Goal: Check status

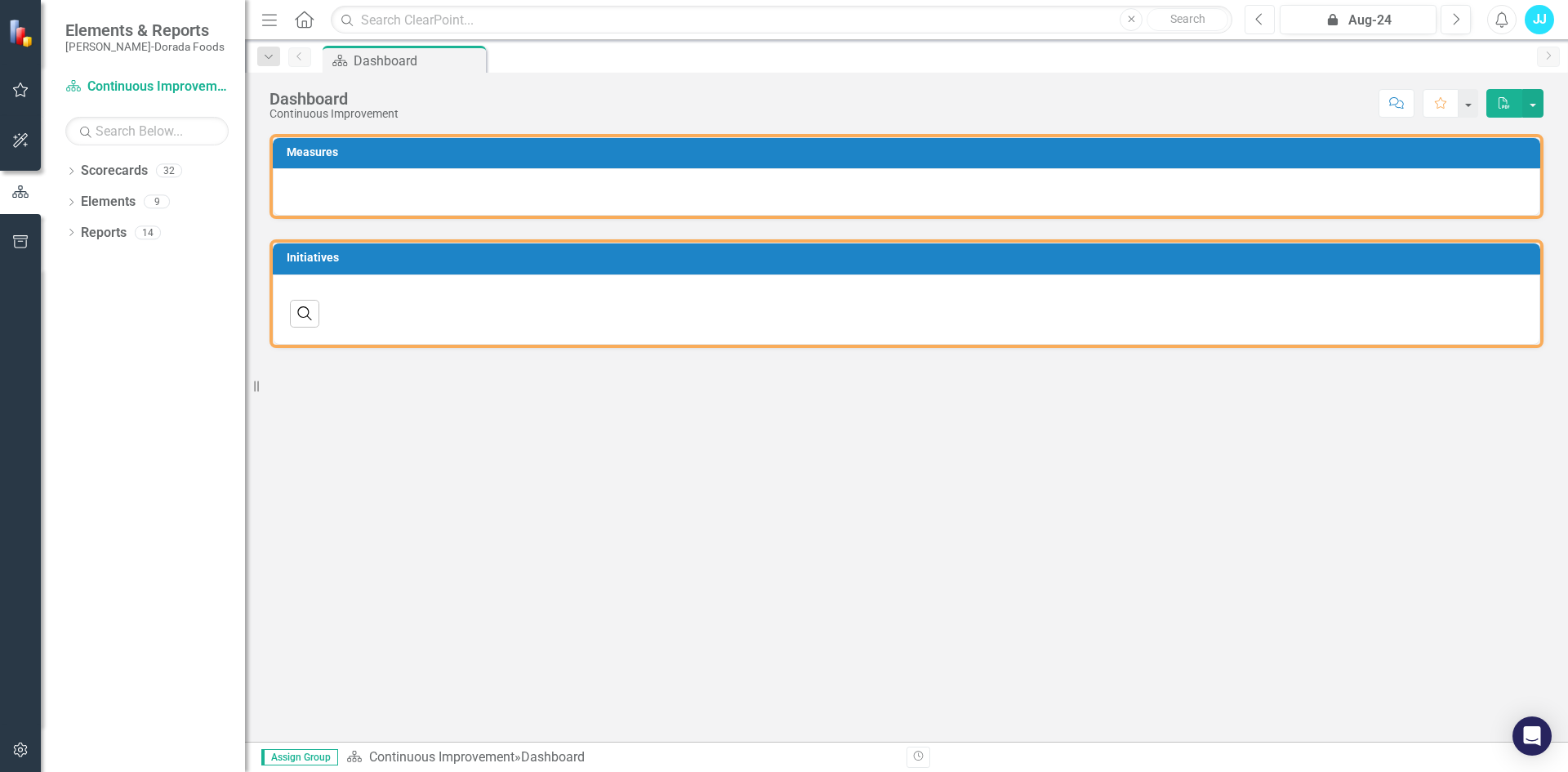
click at [1249, 22] on button "Previous" at bounding box center [1259, 19] width 30 height 29
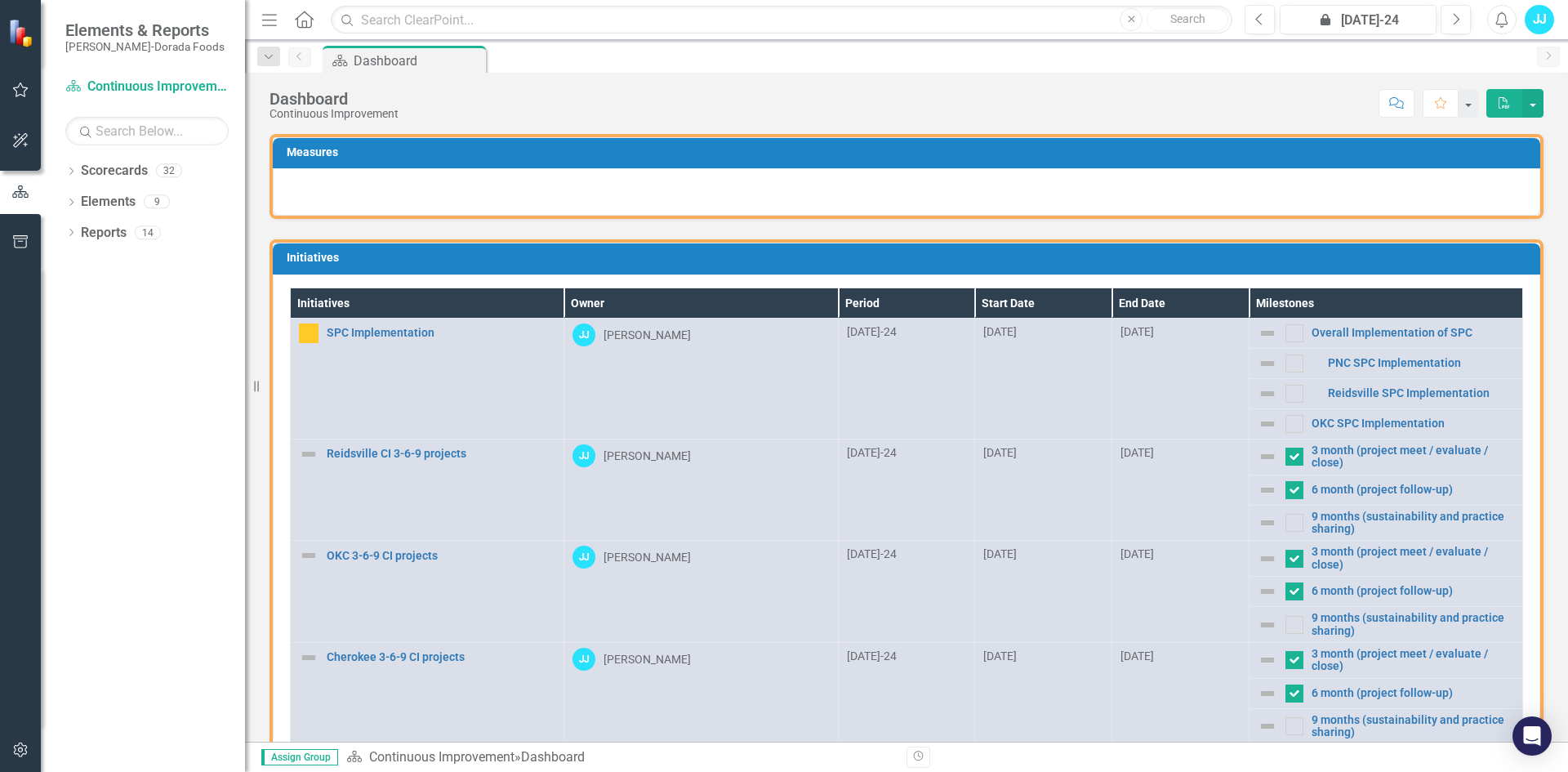
click at [1258, 361] on img at bounding box center [1268, 364] width 19 height 19
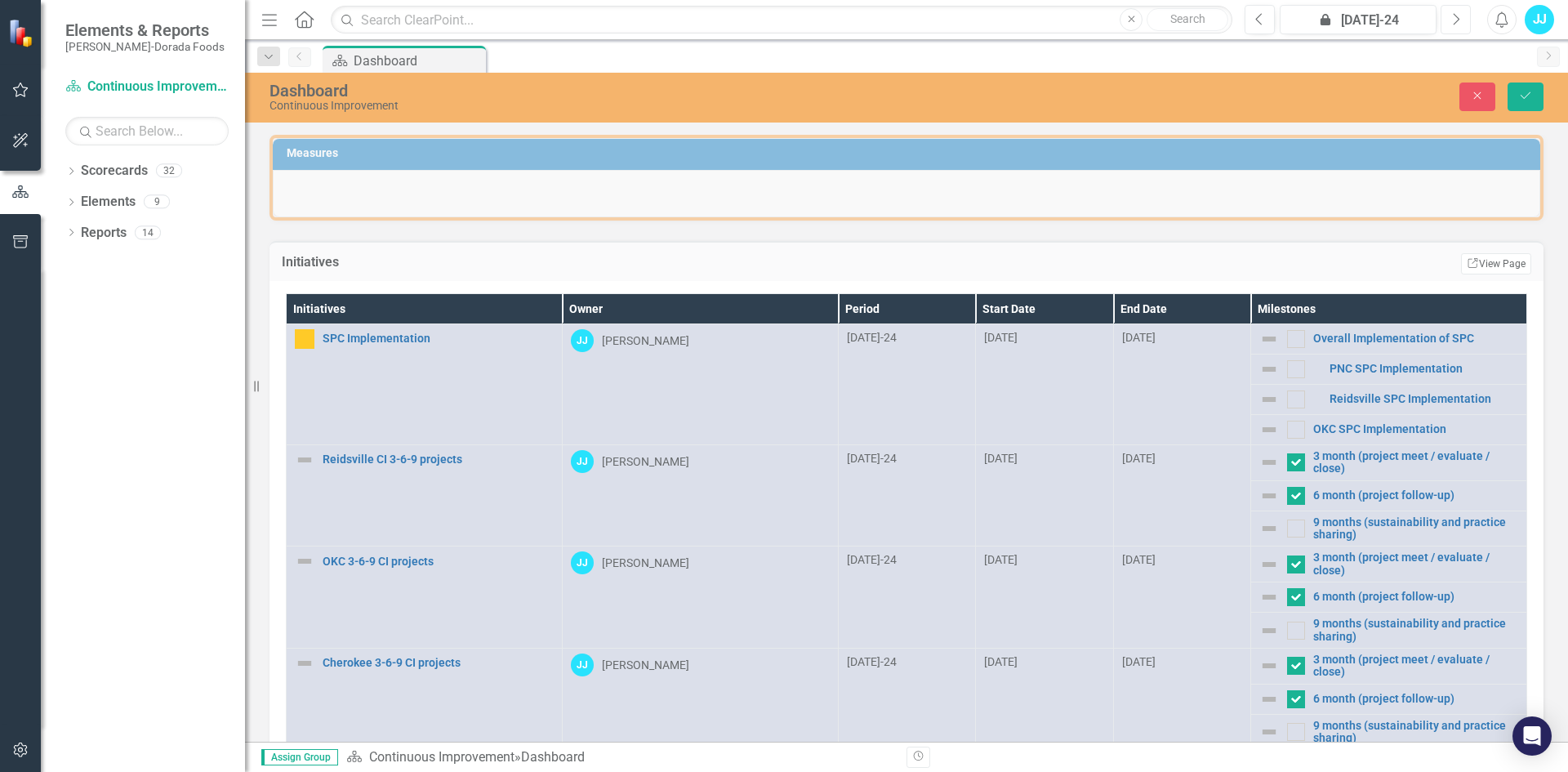
click at [1458, 19] on icon "Next" at bounding box center [1455, 19] width 9 height 15
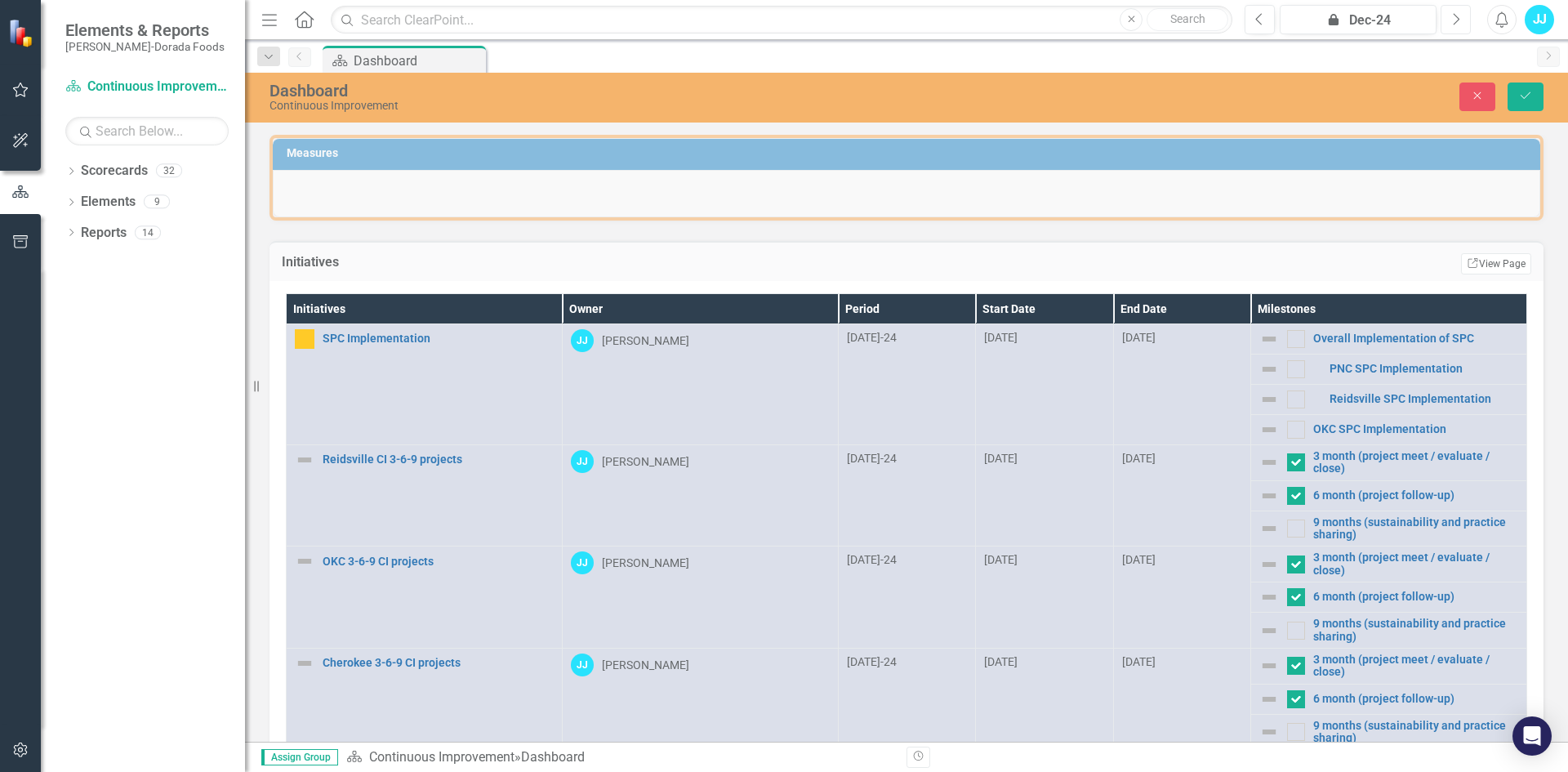
click at [1458, 19] on icon "Next" at bounding box center [1455, 19] width 9 height 15
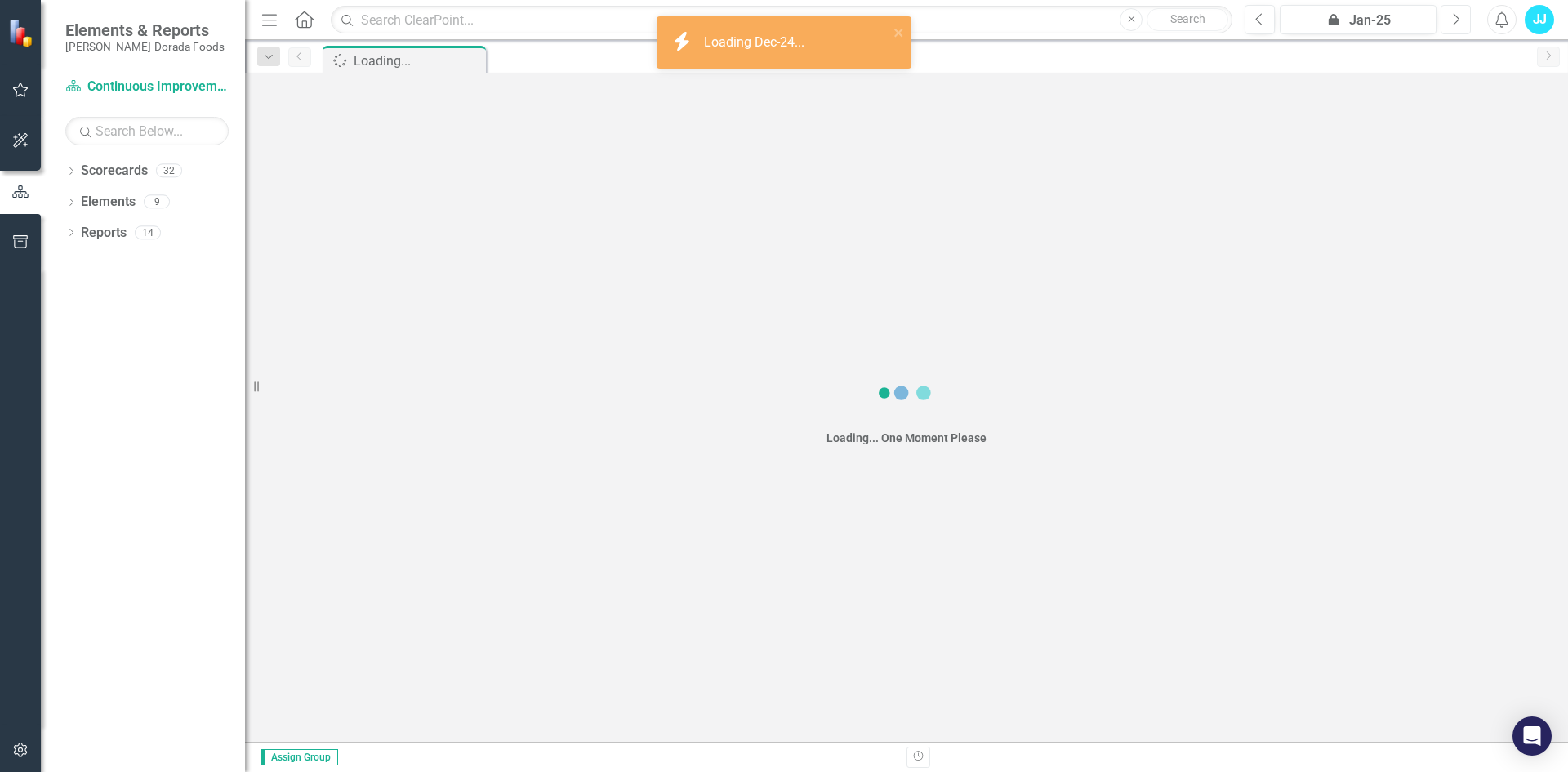
click at [1458, 19] on icon "Next" at bounding box center [1455, 19] width 9 height 15
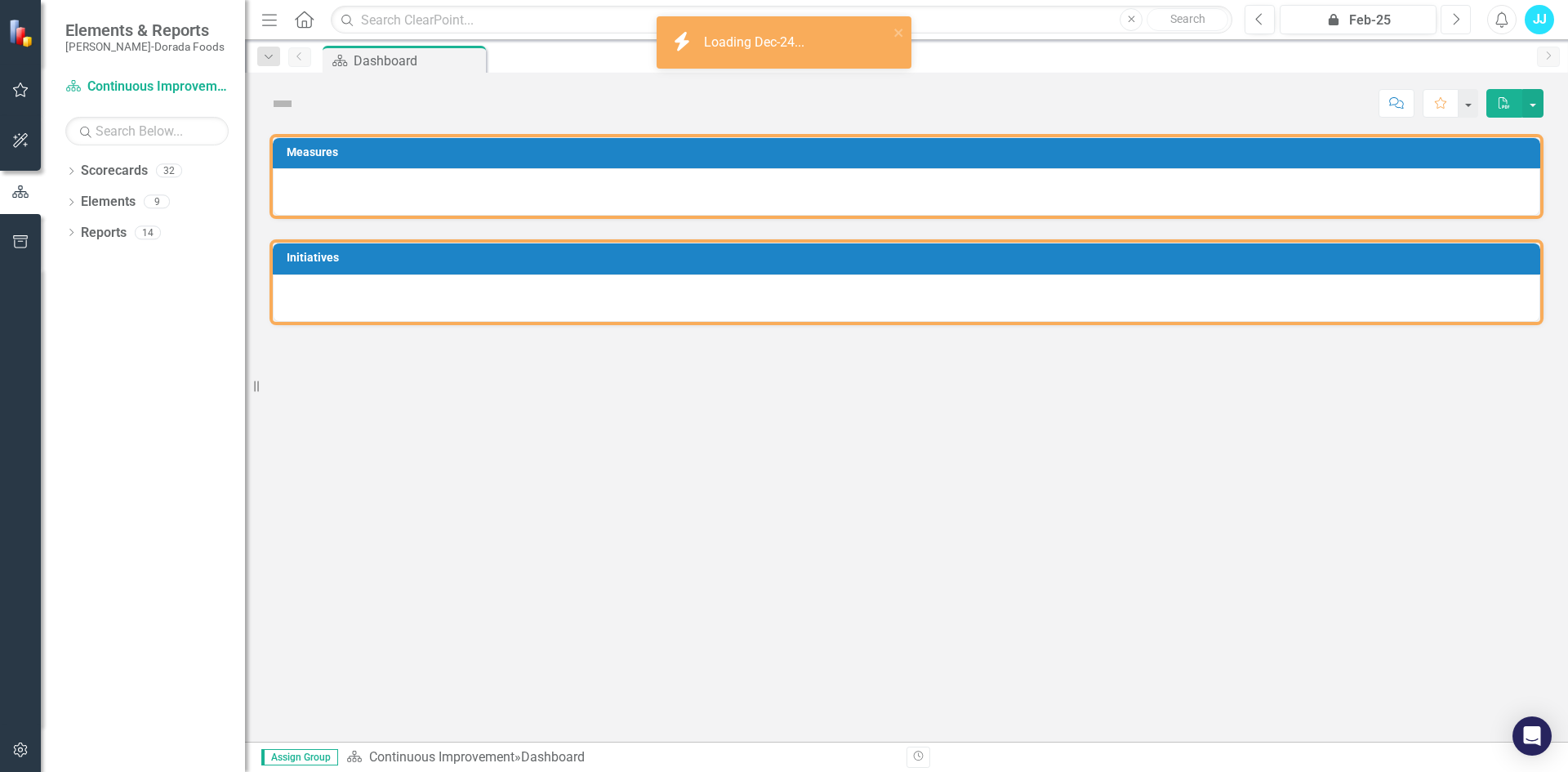
click at [1458, 19] on icon "Next" at bounding box center [1455, 19] width 9 height 15
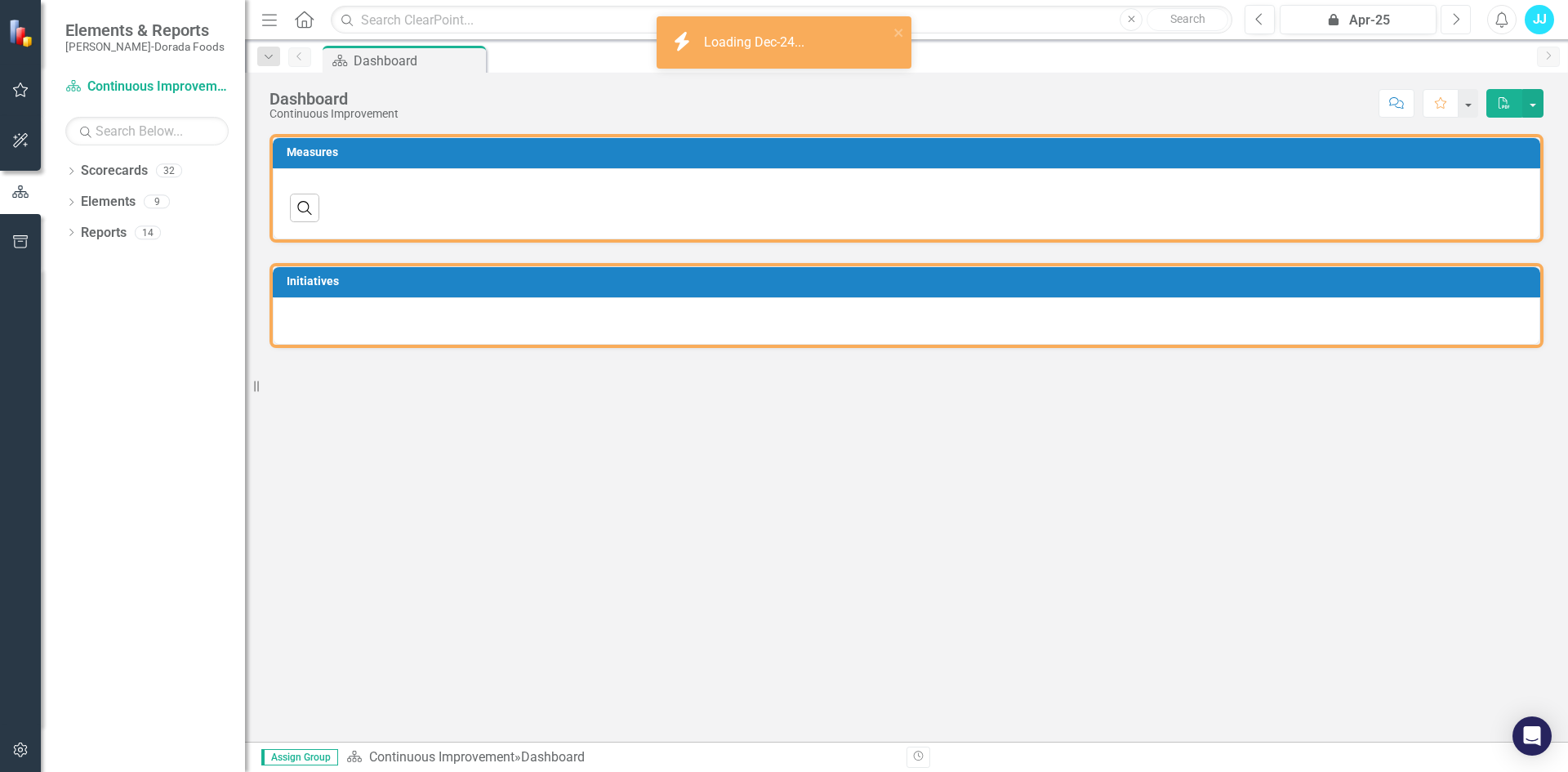
click at [1458, 19] on icon "Next" at bounding box center [1455, 19] width 9 height 15
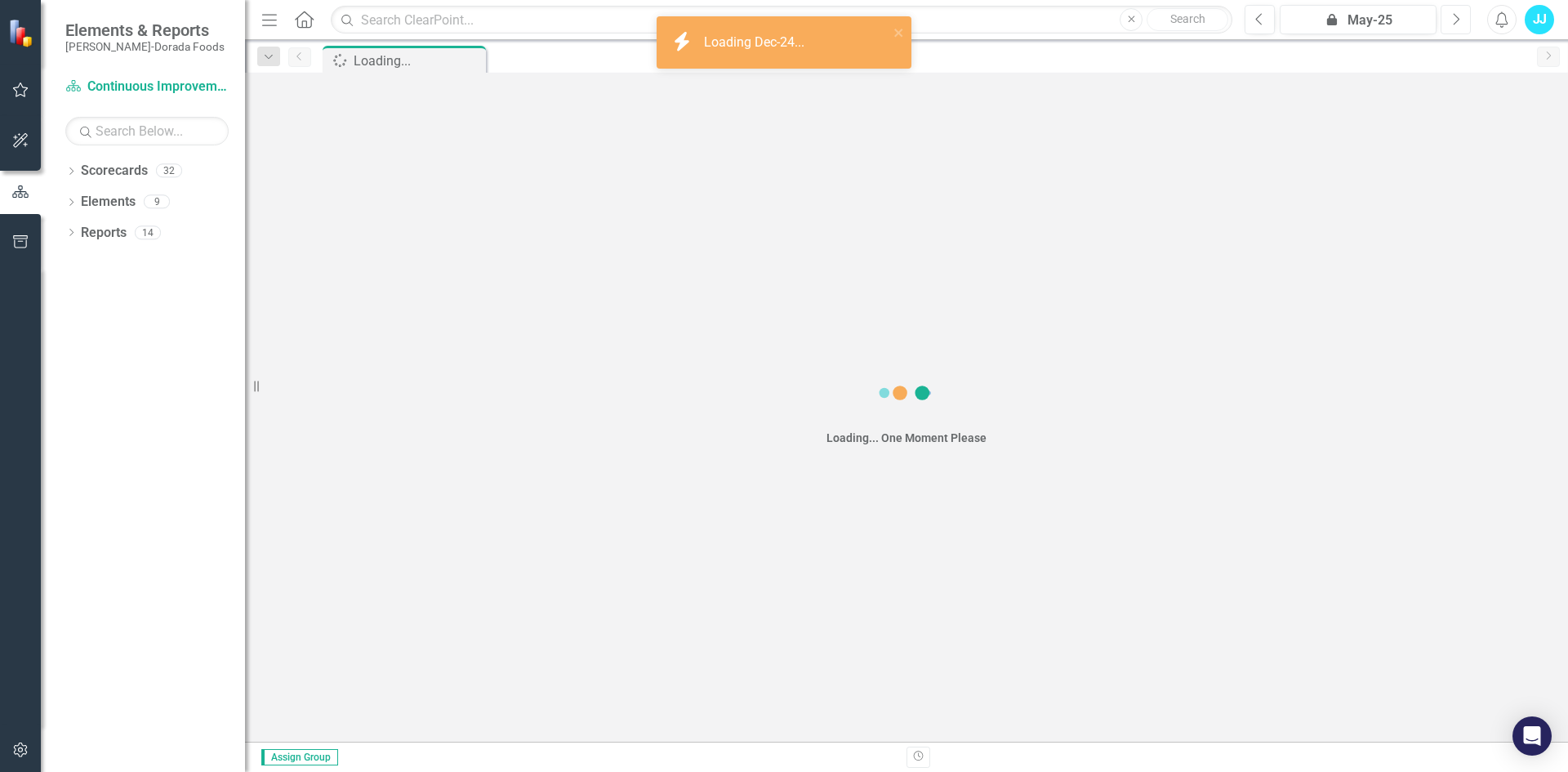
click at [1458, 19] on icon "Next" at bounding box center [1455, 19] width 9 height 15
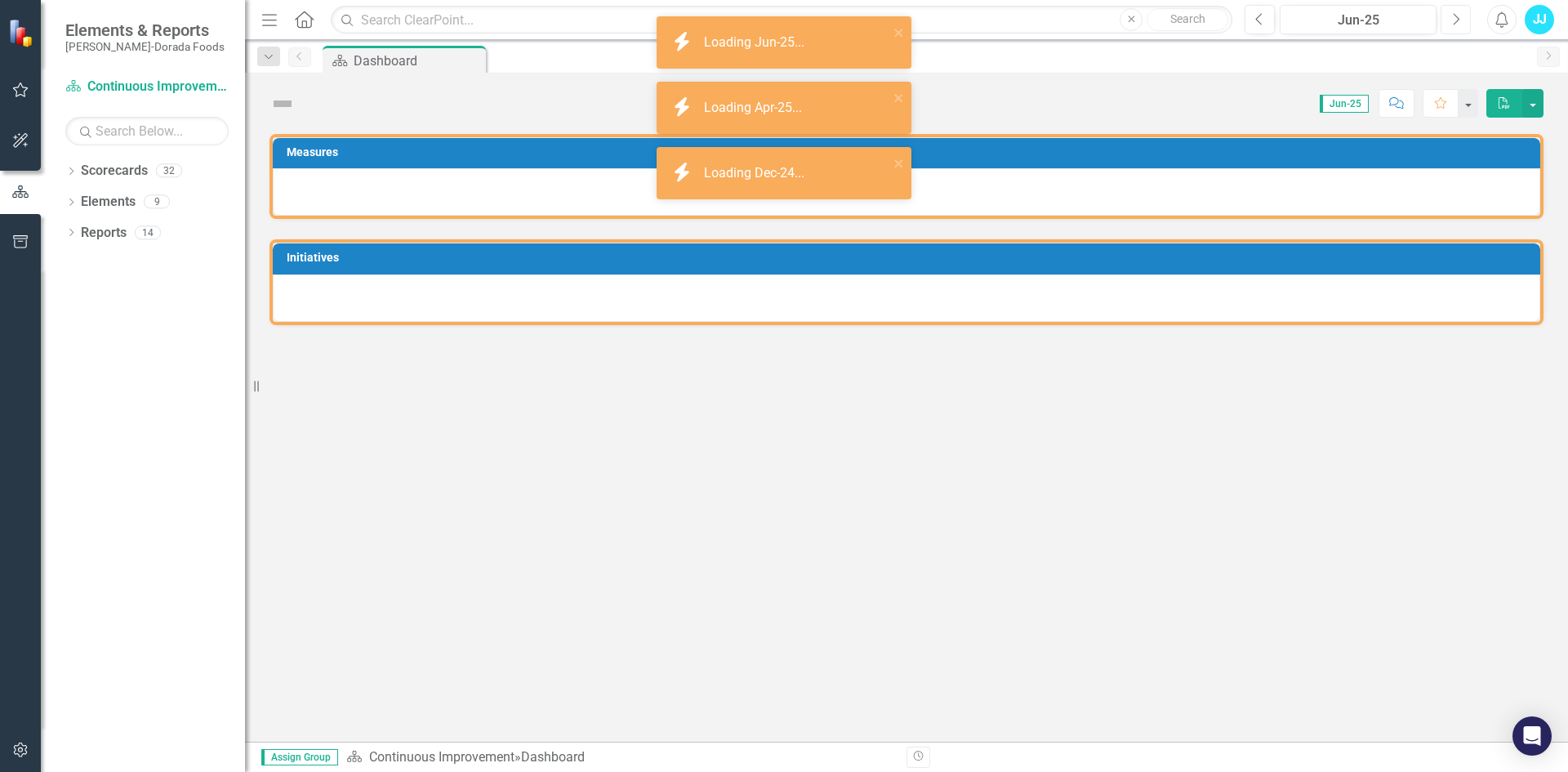
click at [1458, 19] on icon "Next" at bounding box center [1455, 19] width 9 height 15
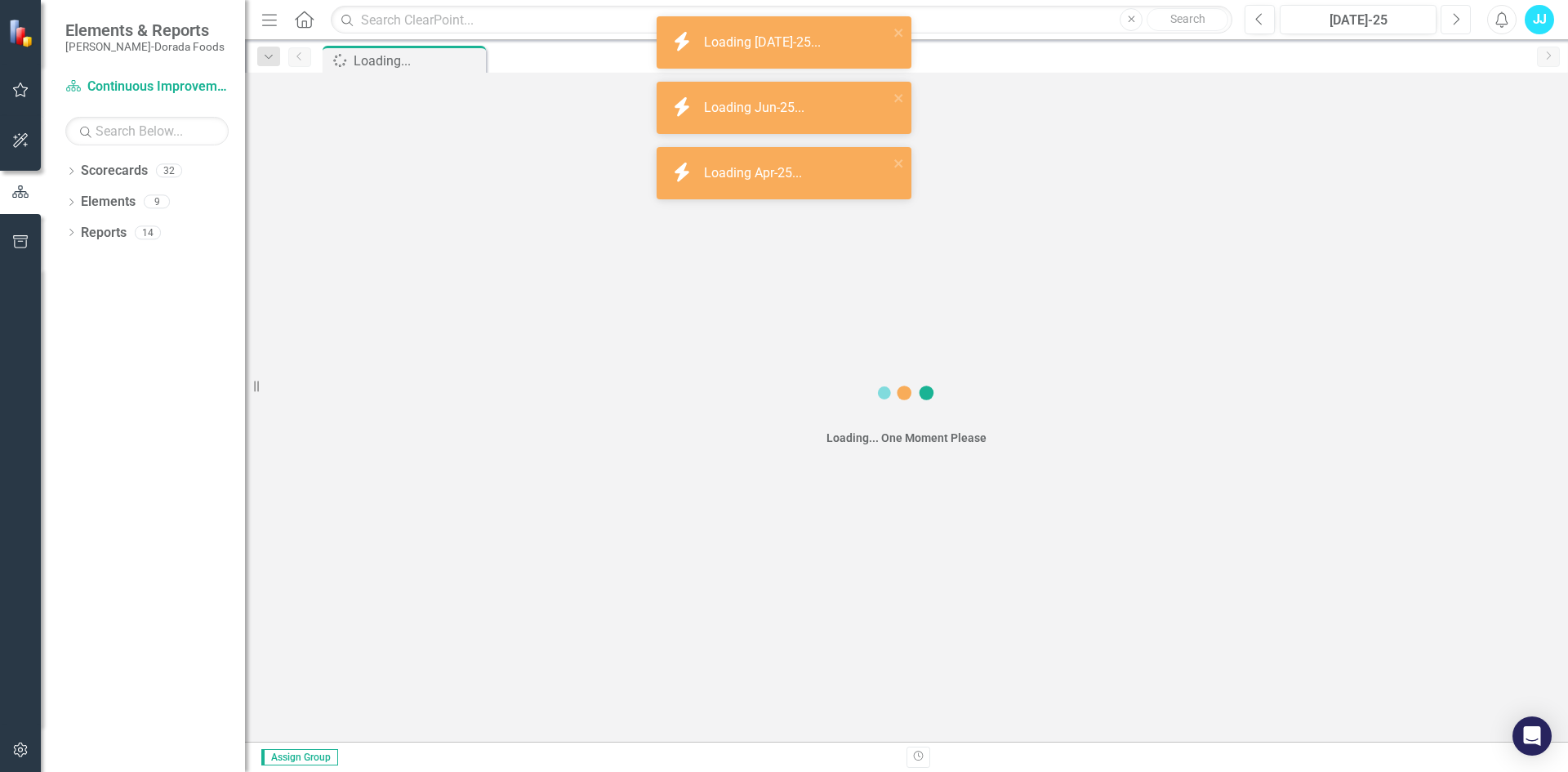
click at [1458, 19] on icon "Next" at bounding box center [1455, 19] width 9 height 15
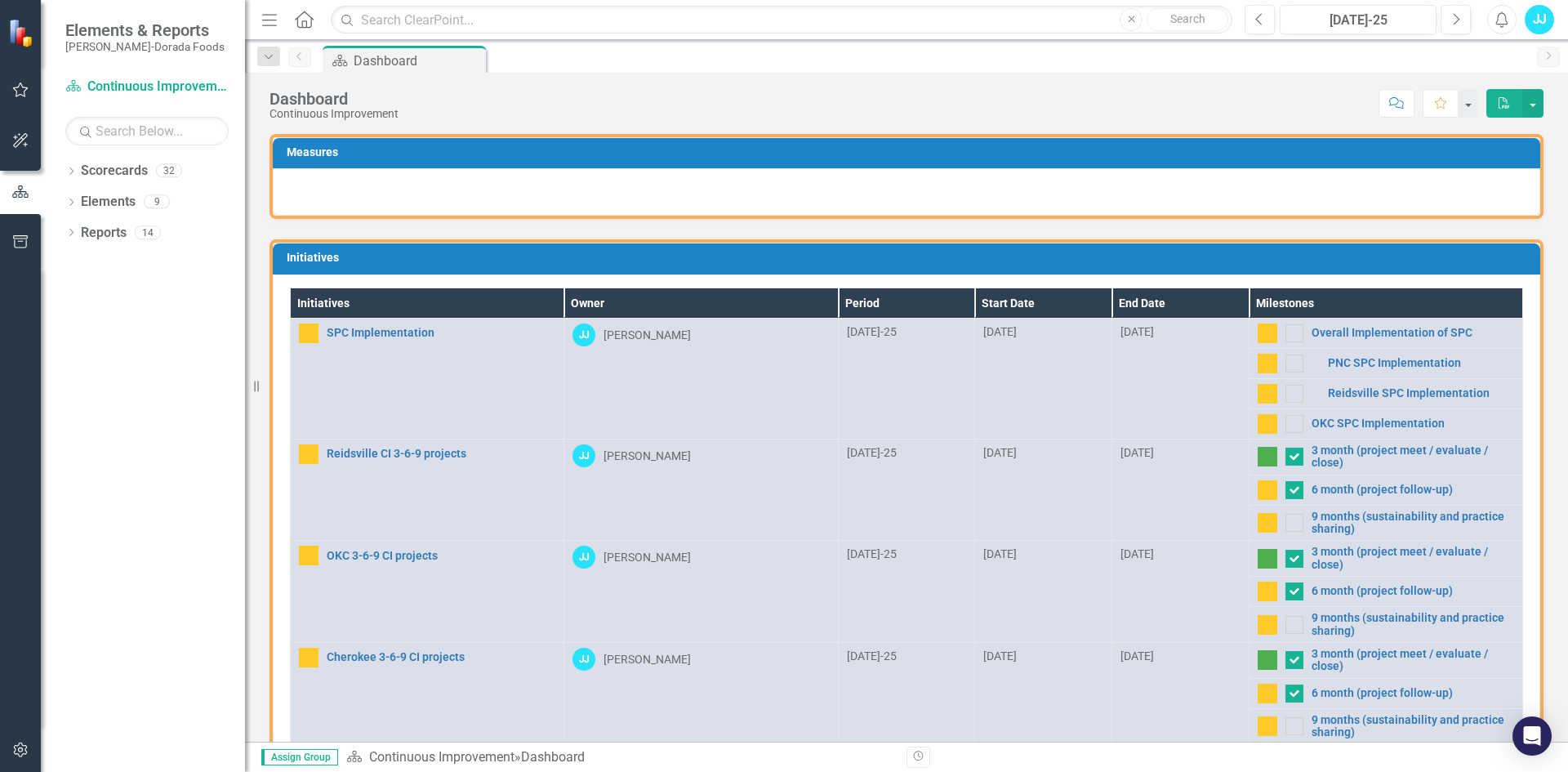
click at [1137, 116] on div "Score: N/A [DATE]-25 Completed Comment Favorite PDF" at bounding box center [975, 102] width 1137 height 27
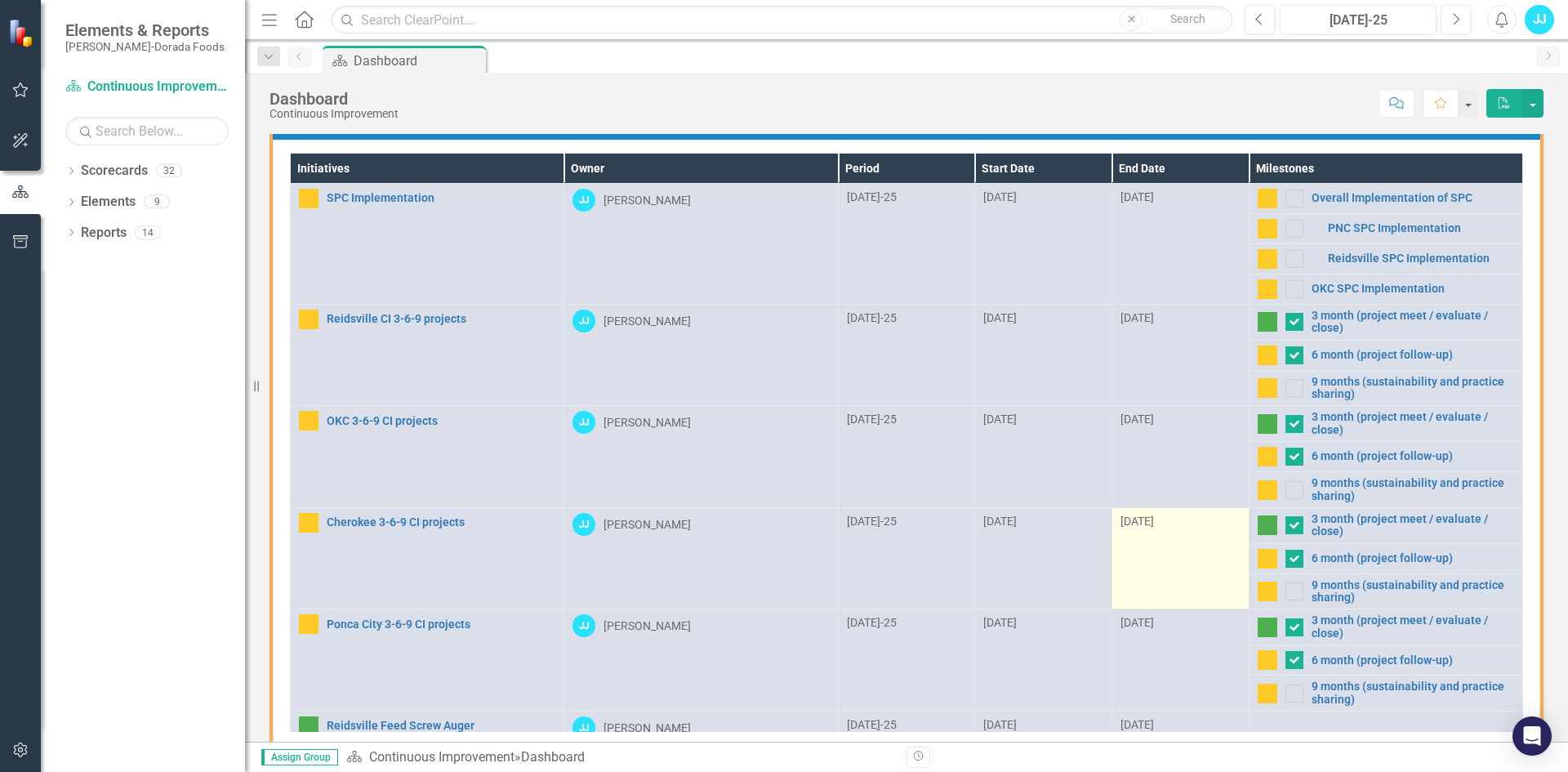
scroll to position [13, 0]
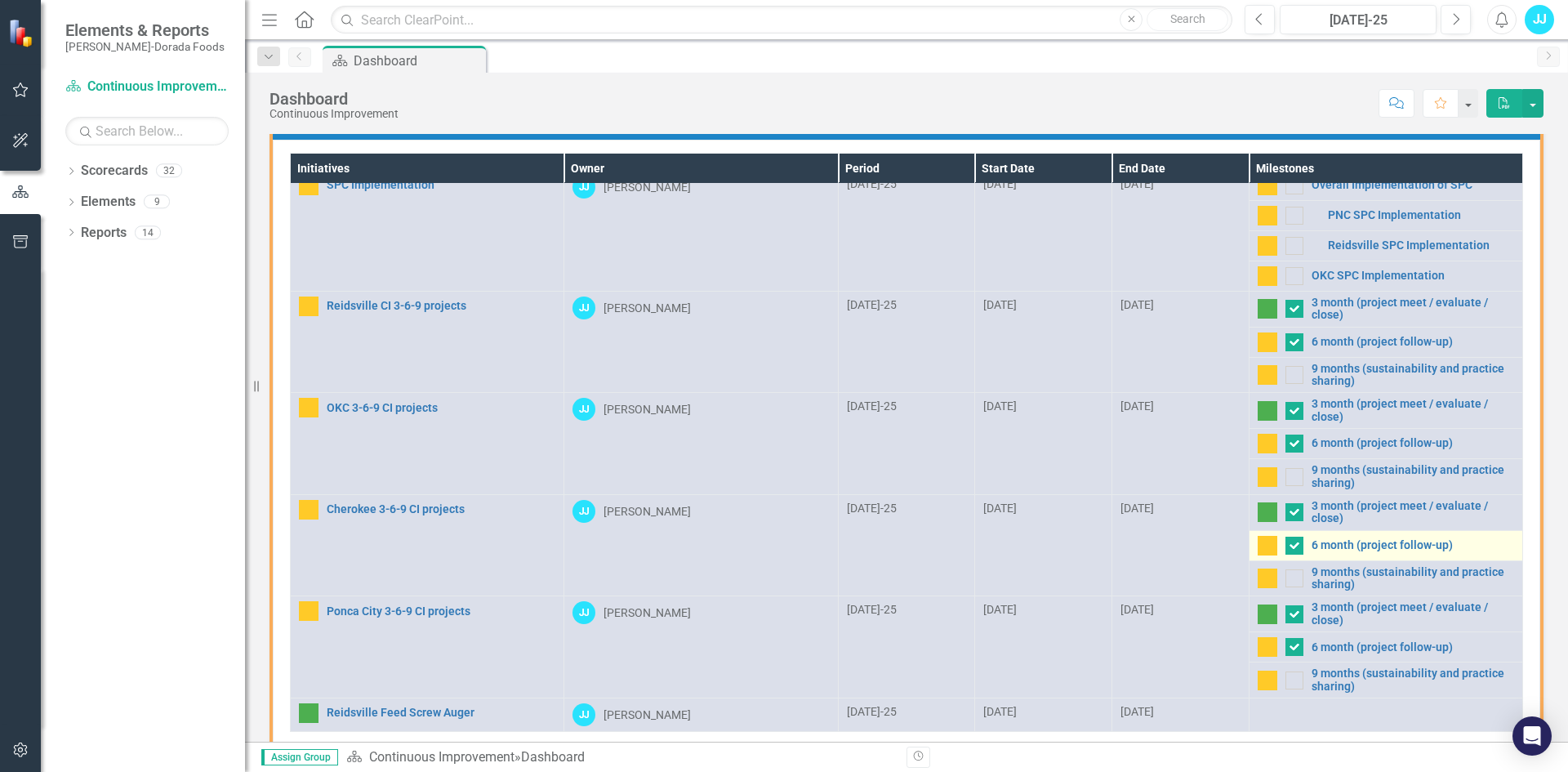
click at [1258, 542] on img at bounding box center [1268, 546] width 19 height 19
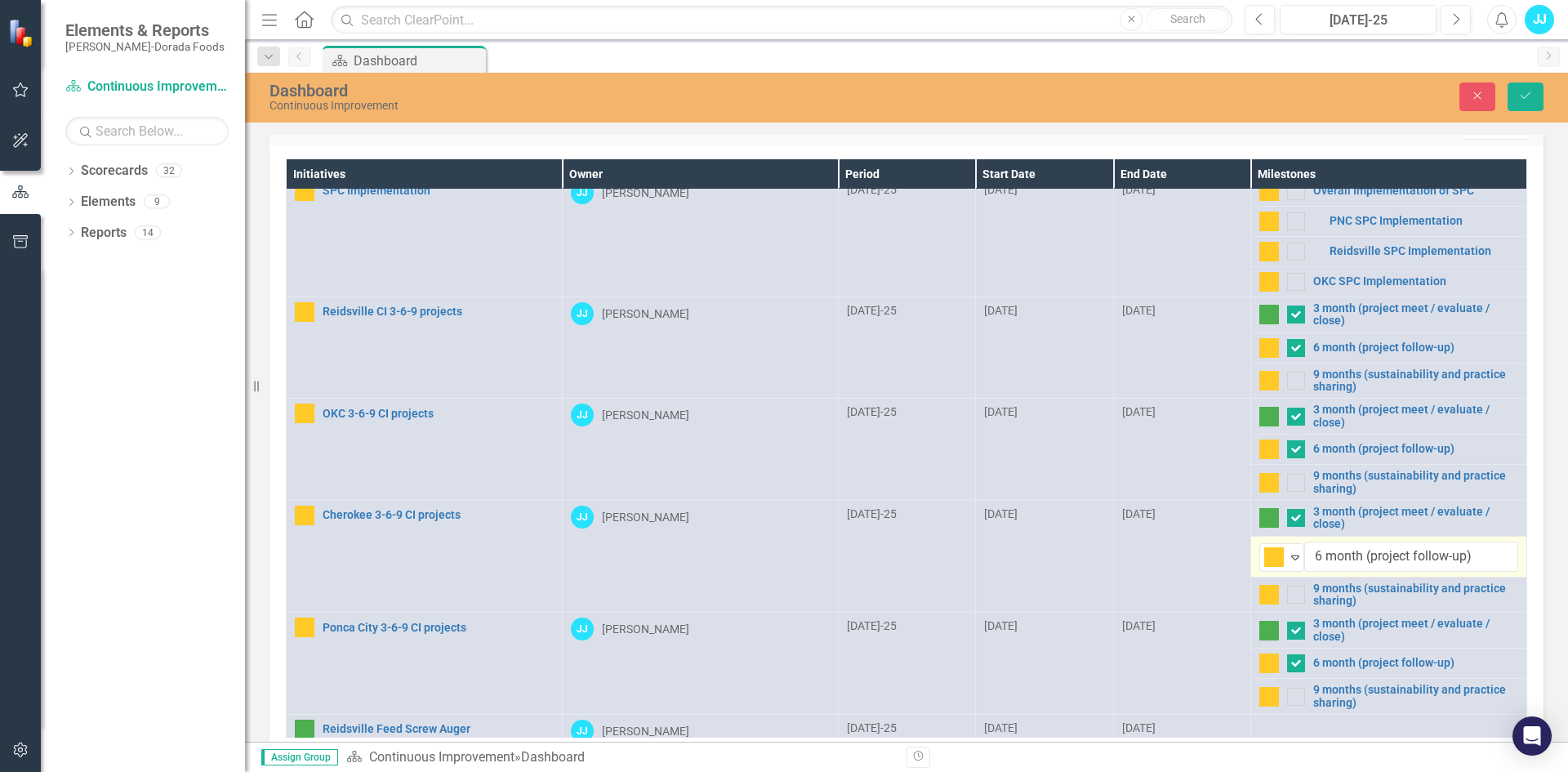
click at [1551, 158] on div "Measures Initiatives Edit Report Select Report Link View Page Initiatives Owner…" at bounding box center [906, 394] width 1323 height 830
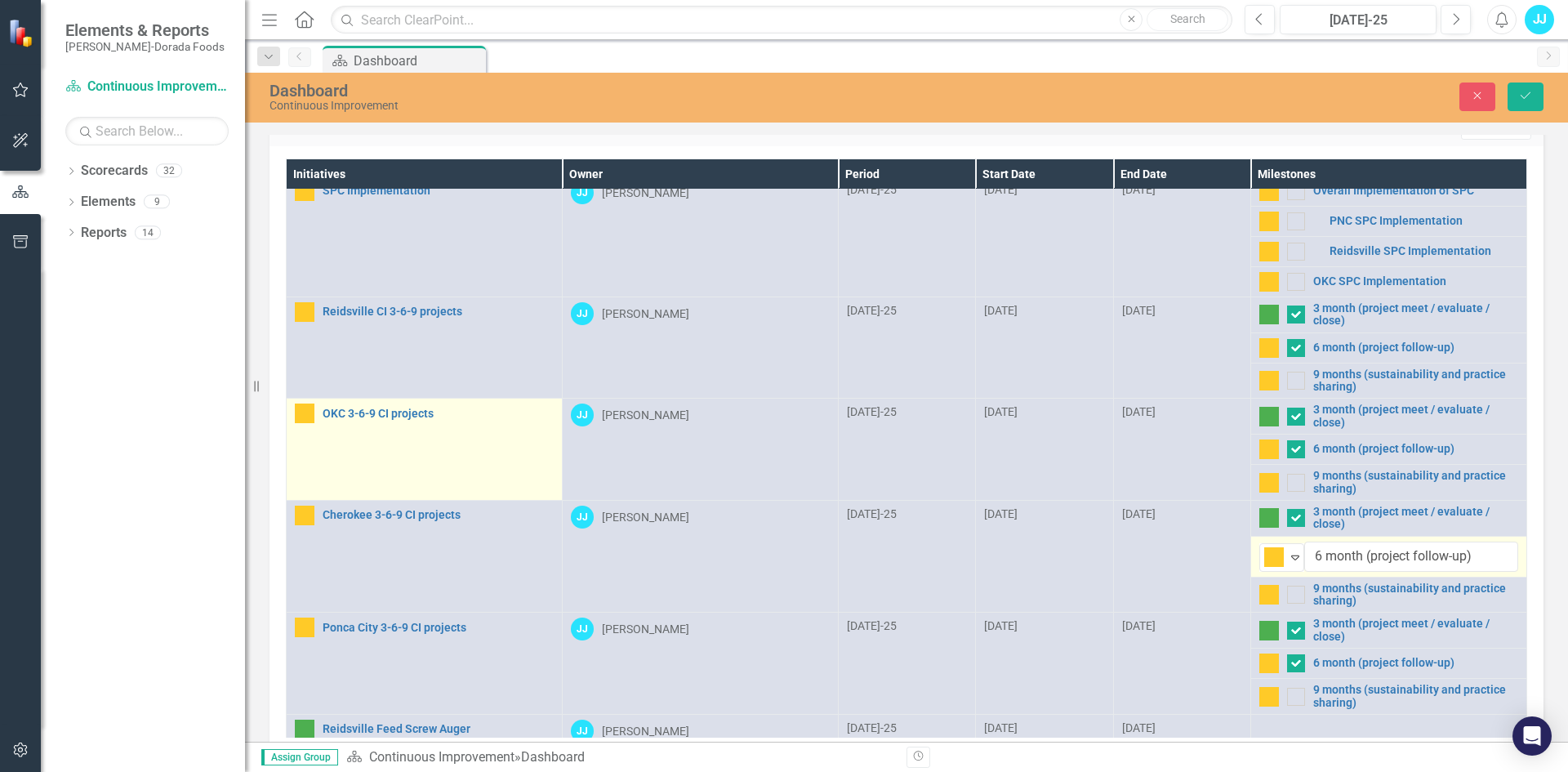
click at [497, 436] on td "OKC 3-6-9 CI projects Edit Edit Initiative Link Open Element" at bounding box center [424, 449] width 276 height 102
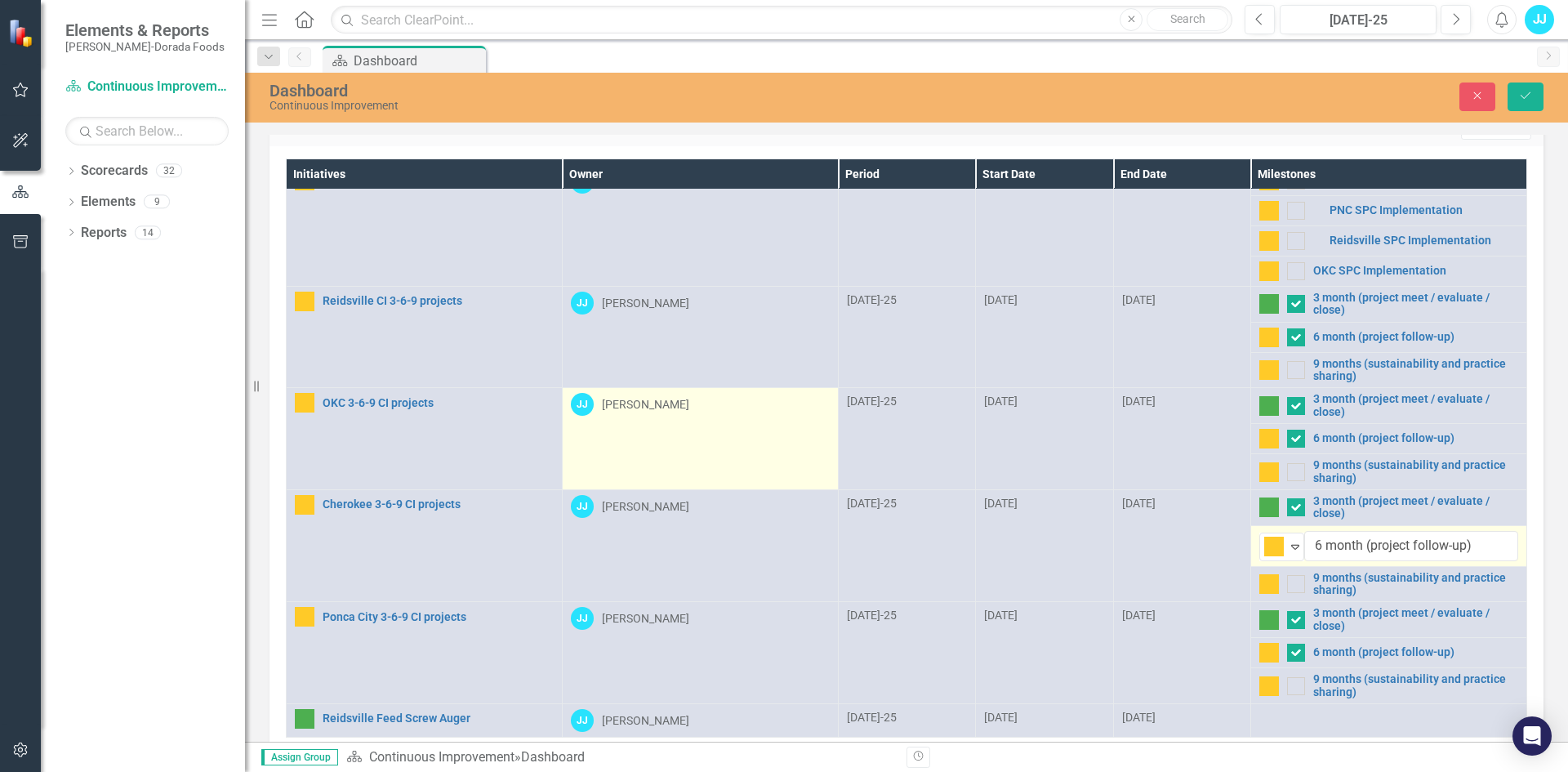
scroll to position [0, 0]
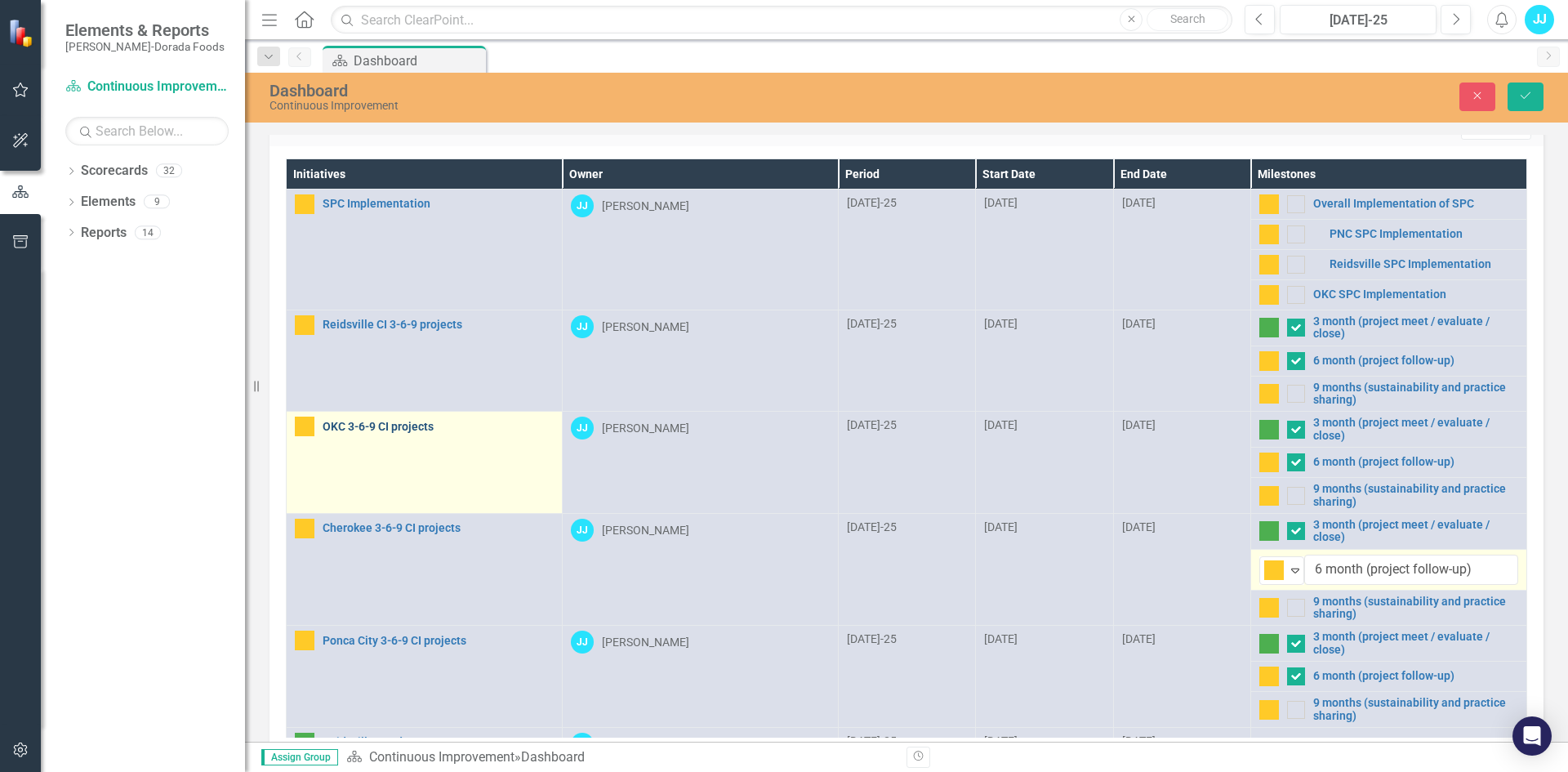
click at [432, 426] on link "OKC 3-6-9 CI projects" at bounding box center [438, 427] width 231 height 13
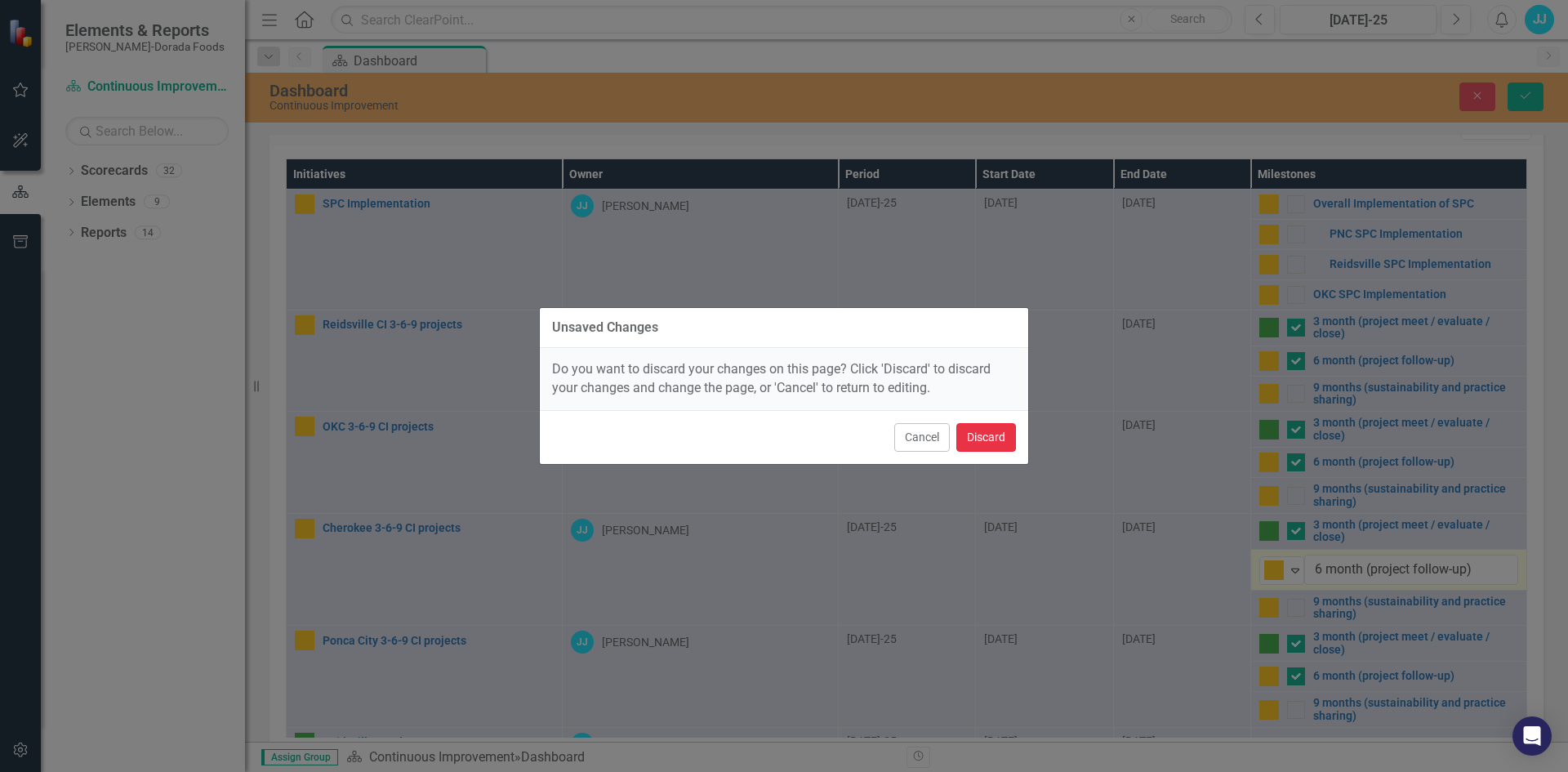
click at [966, 438] on button "Discard" at bounding box center [985, 437] width 59 height 28
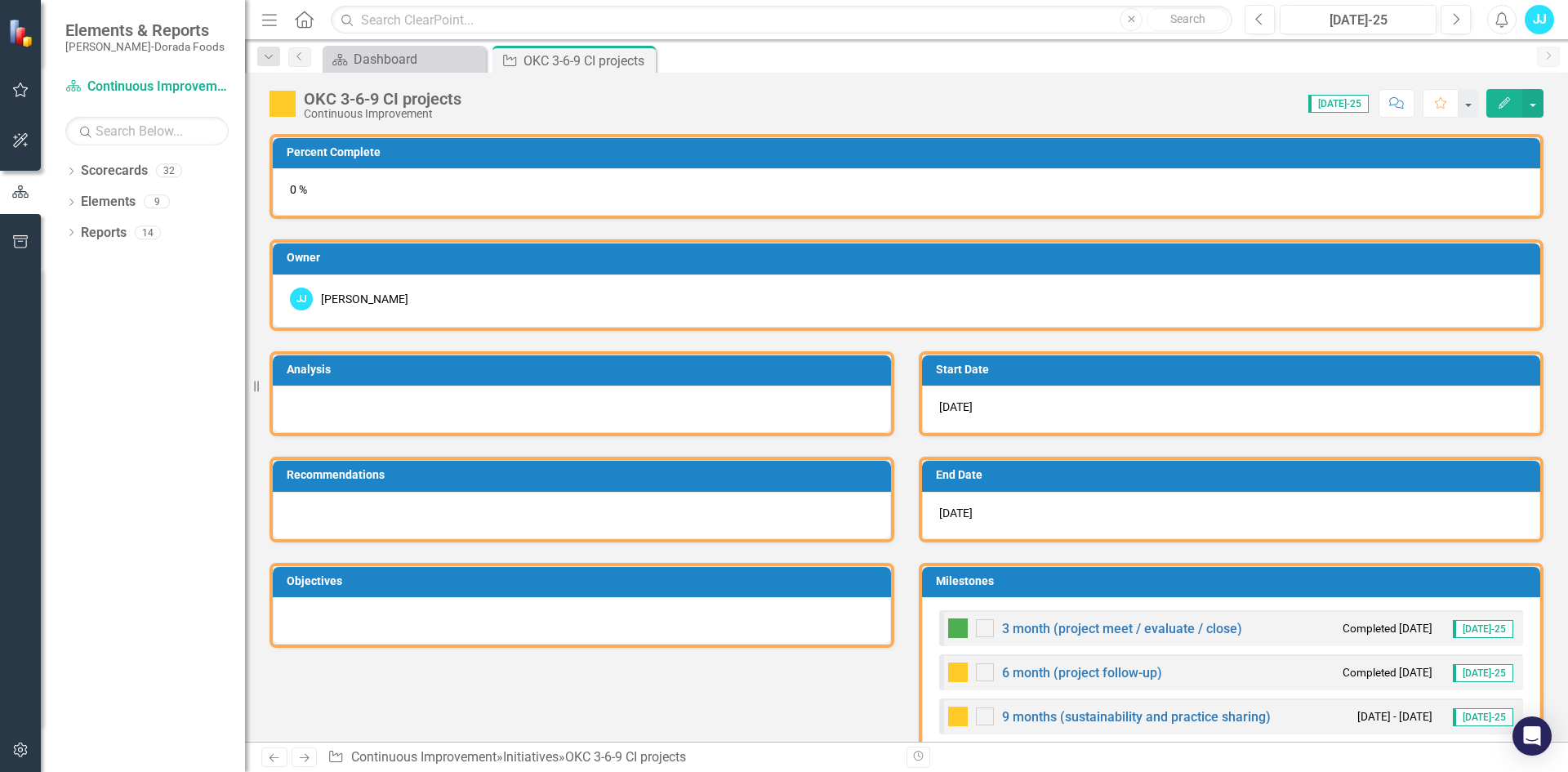
checkbox input "true"
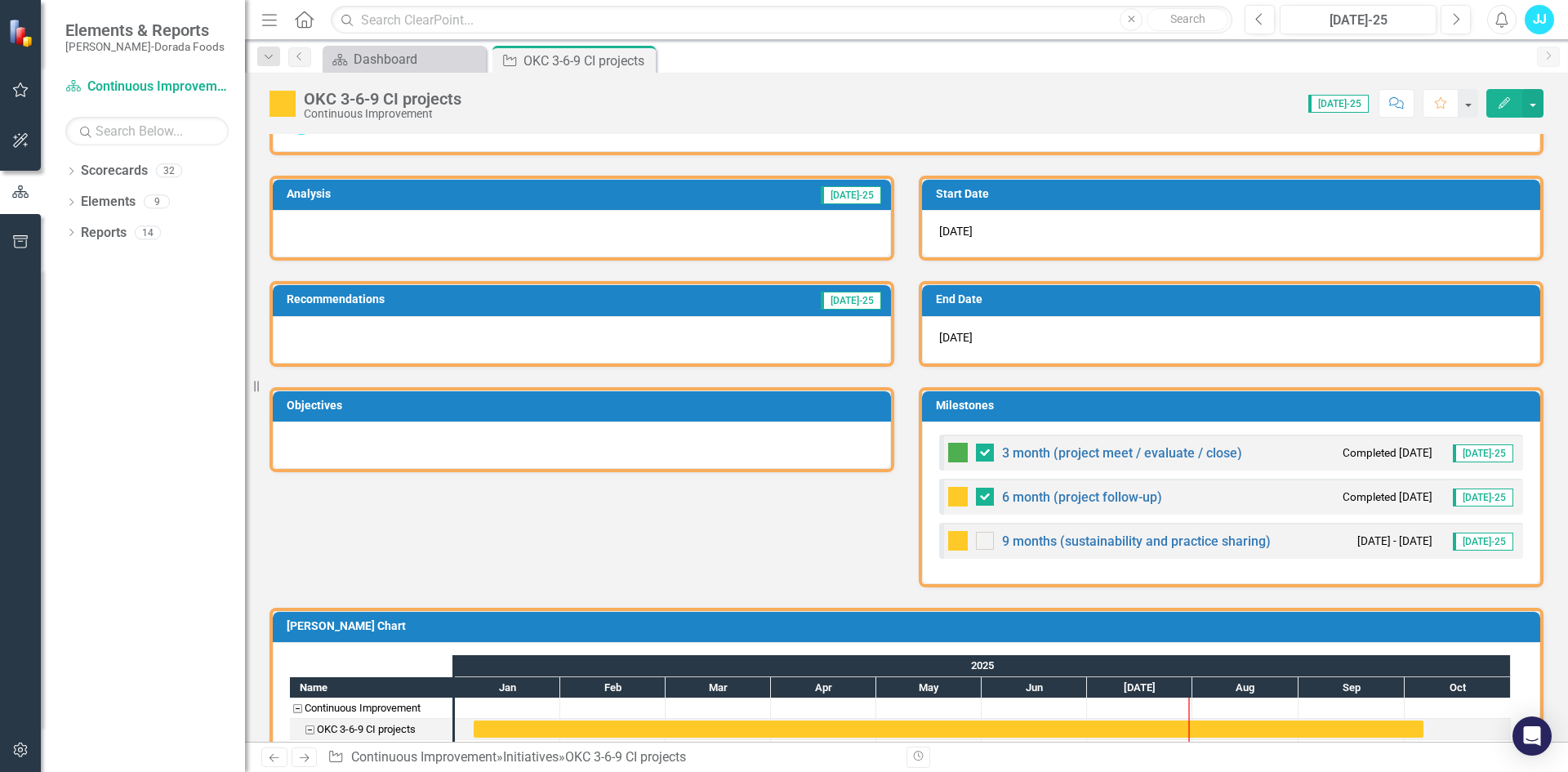
scroll to position [275, 0]
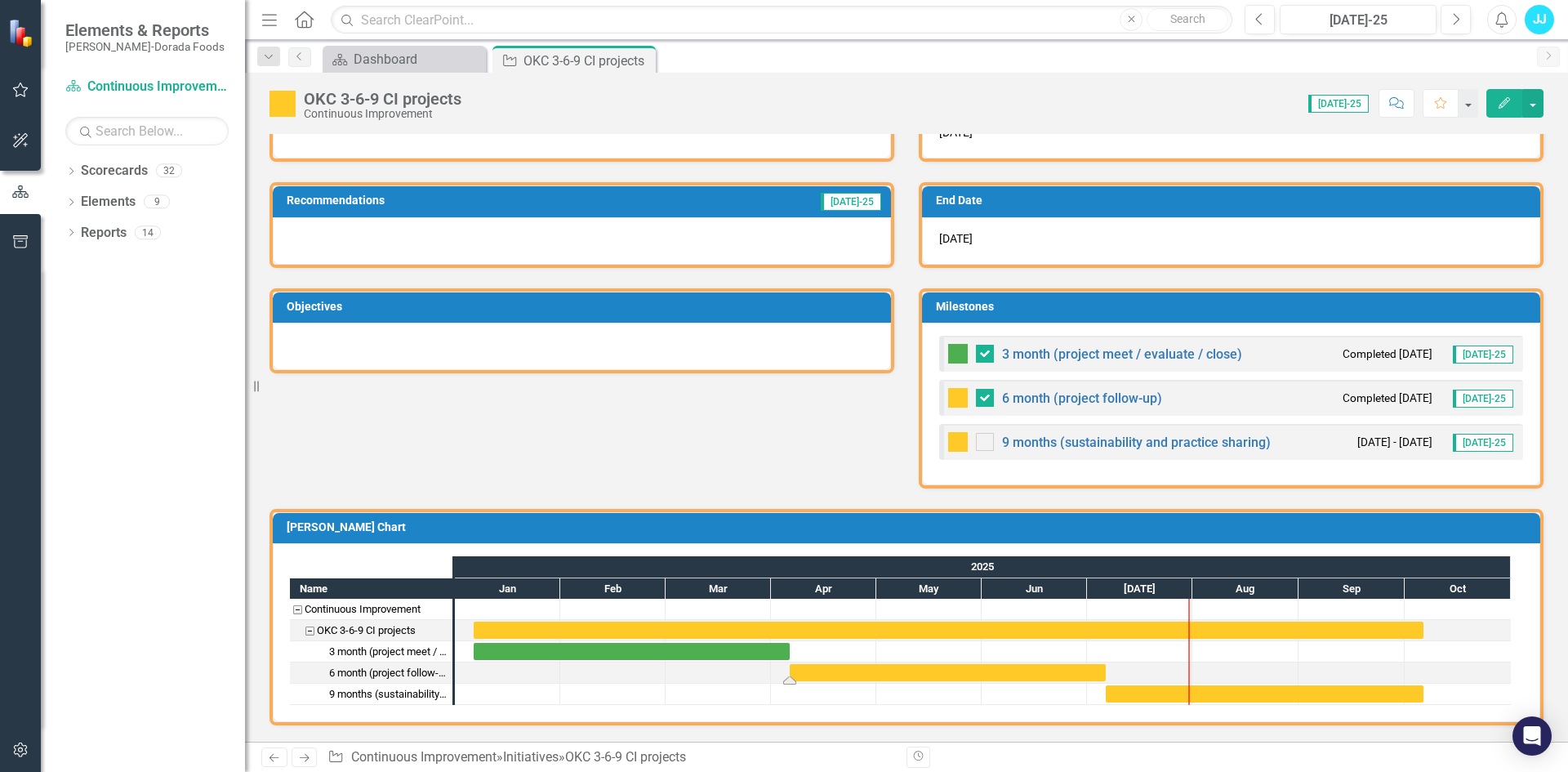
click at [905, 670] on div "Task: Start date: 2025-04-06 End date: 2025-07-06" at bounding box center [947, 673] width 316 height 18
click at [602, 454] on div "Analysis [DATE]-25 Recommendations [DATE]-25 Objectives Start Date [DATE] End D…" at bounding box center [906, 272] width 1299 height 432
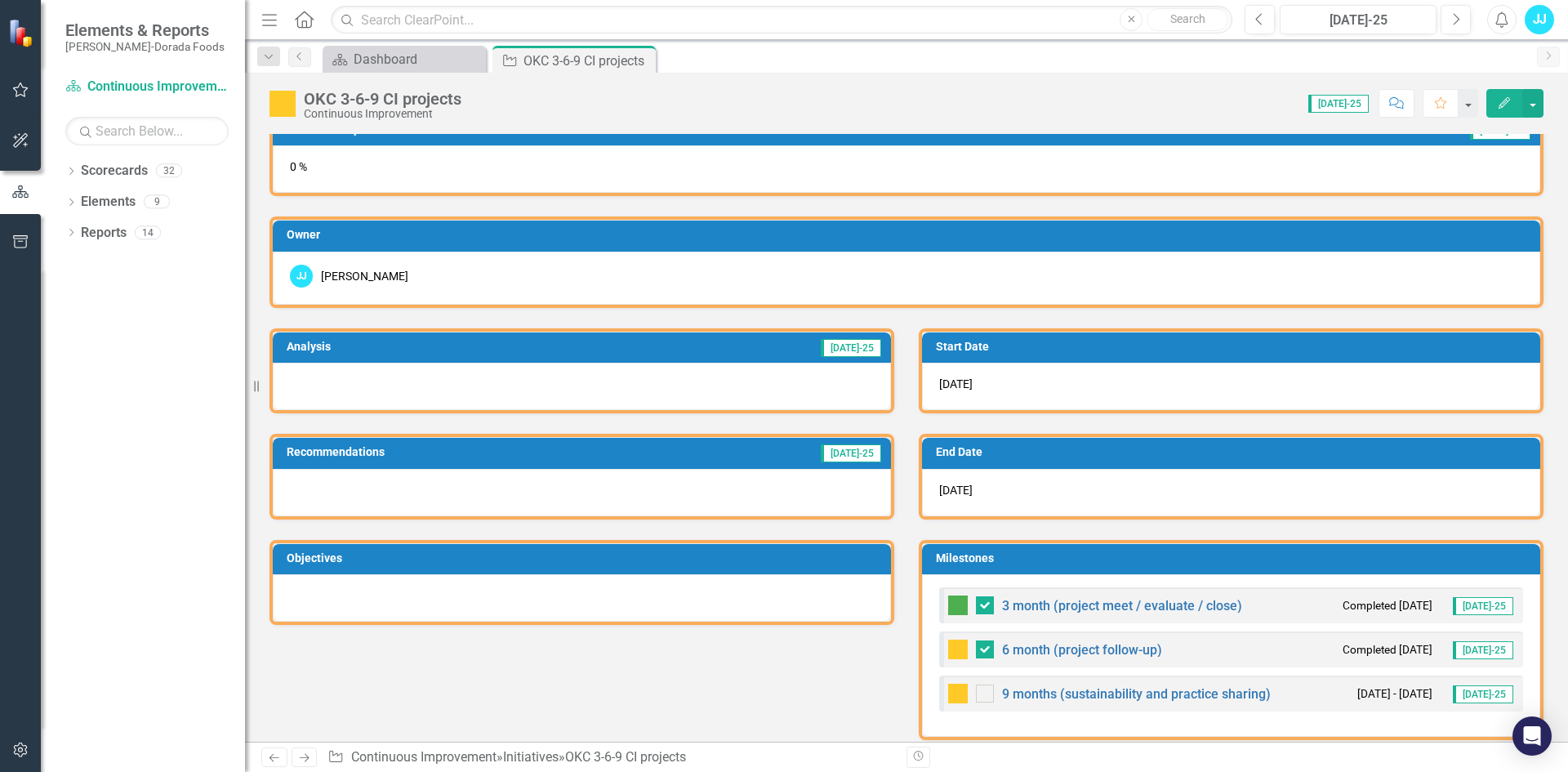
scroll to position [22, 0]
